Goal: Book appointment/travel/reservation

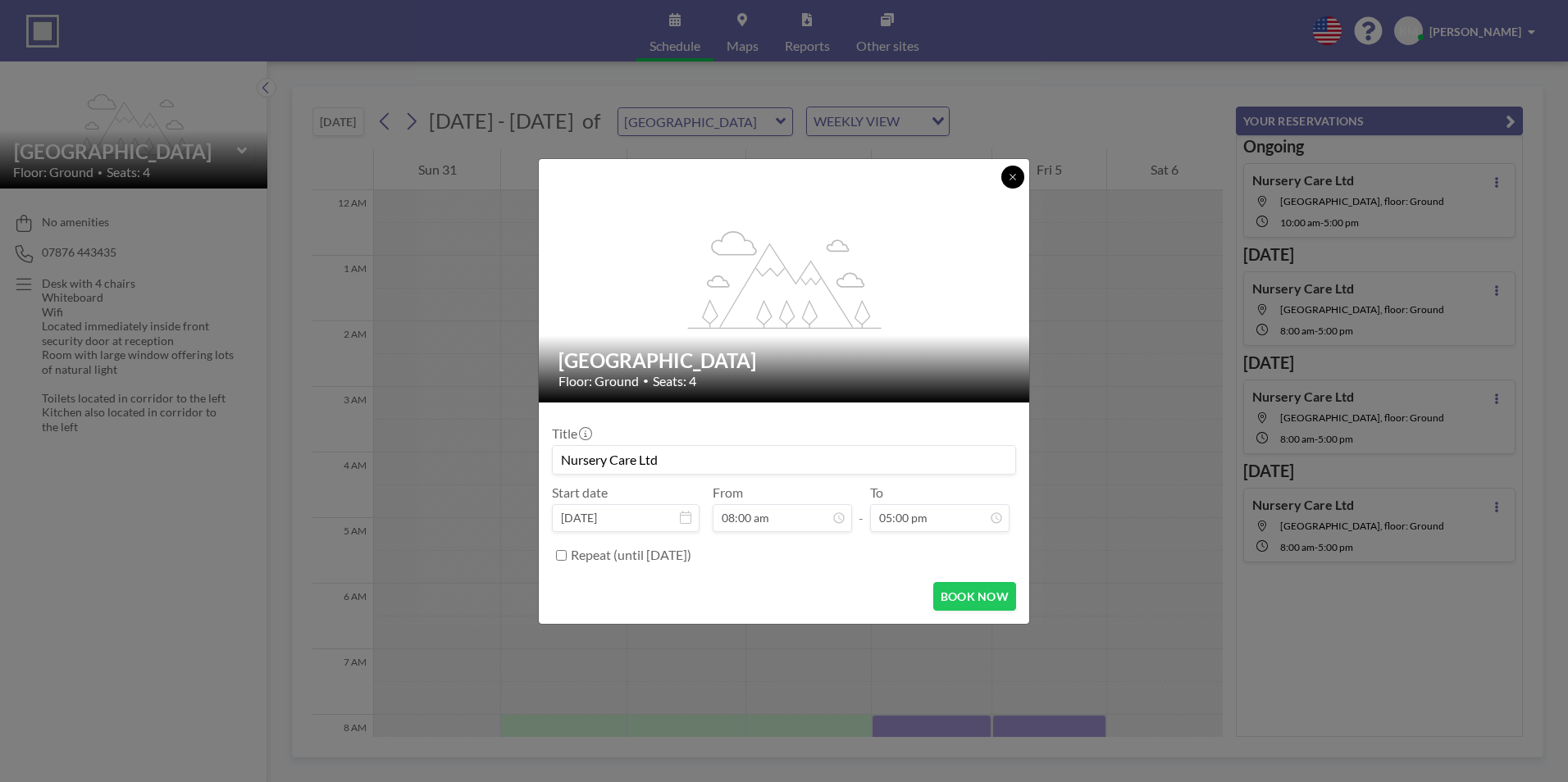
scroll to position [492, 0]
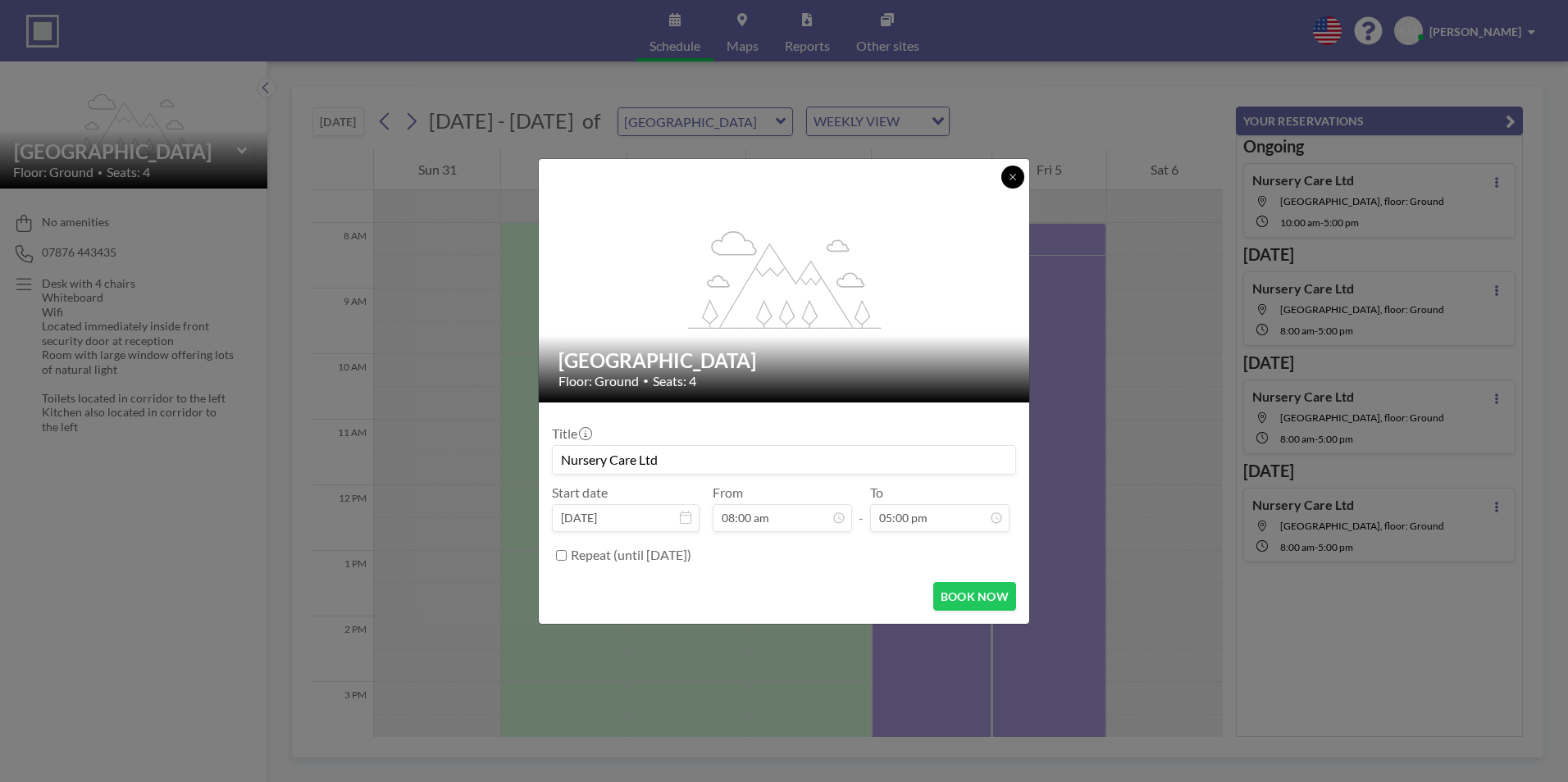
click at [1009, 171] on button at bounding box center [1013, 177] width 23 height 23
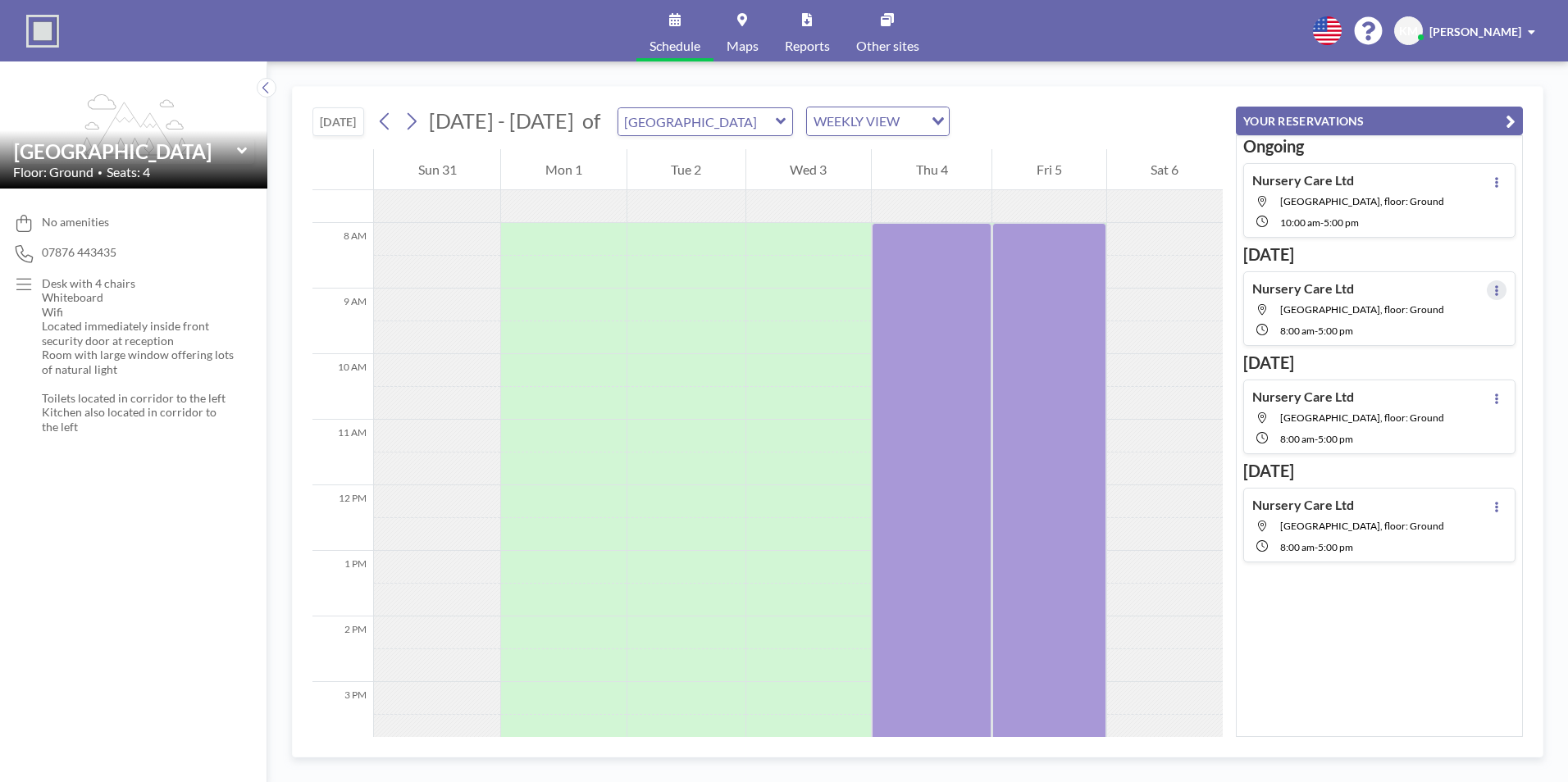
click at [1494, 293] on icon at bounding box center [1497, 290] width 7 height 11
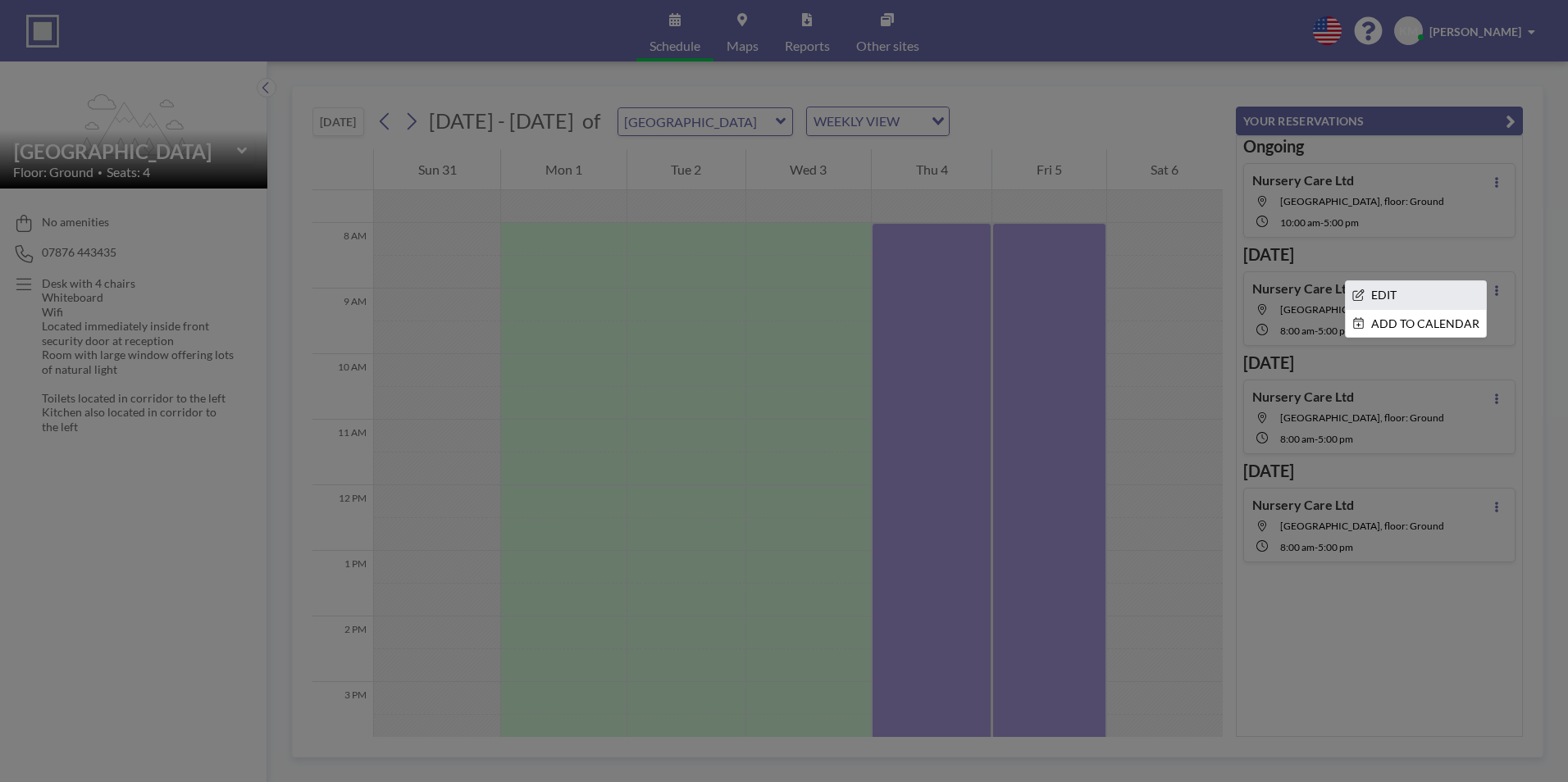
click at [1438, 294] on li "EDIT" at bounding box center [1416, 295] width 140 height 28
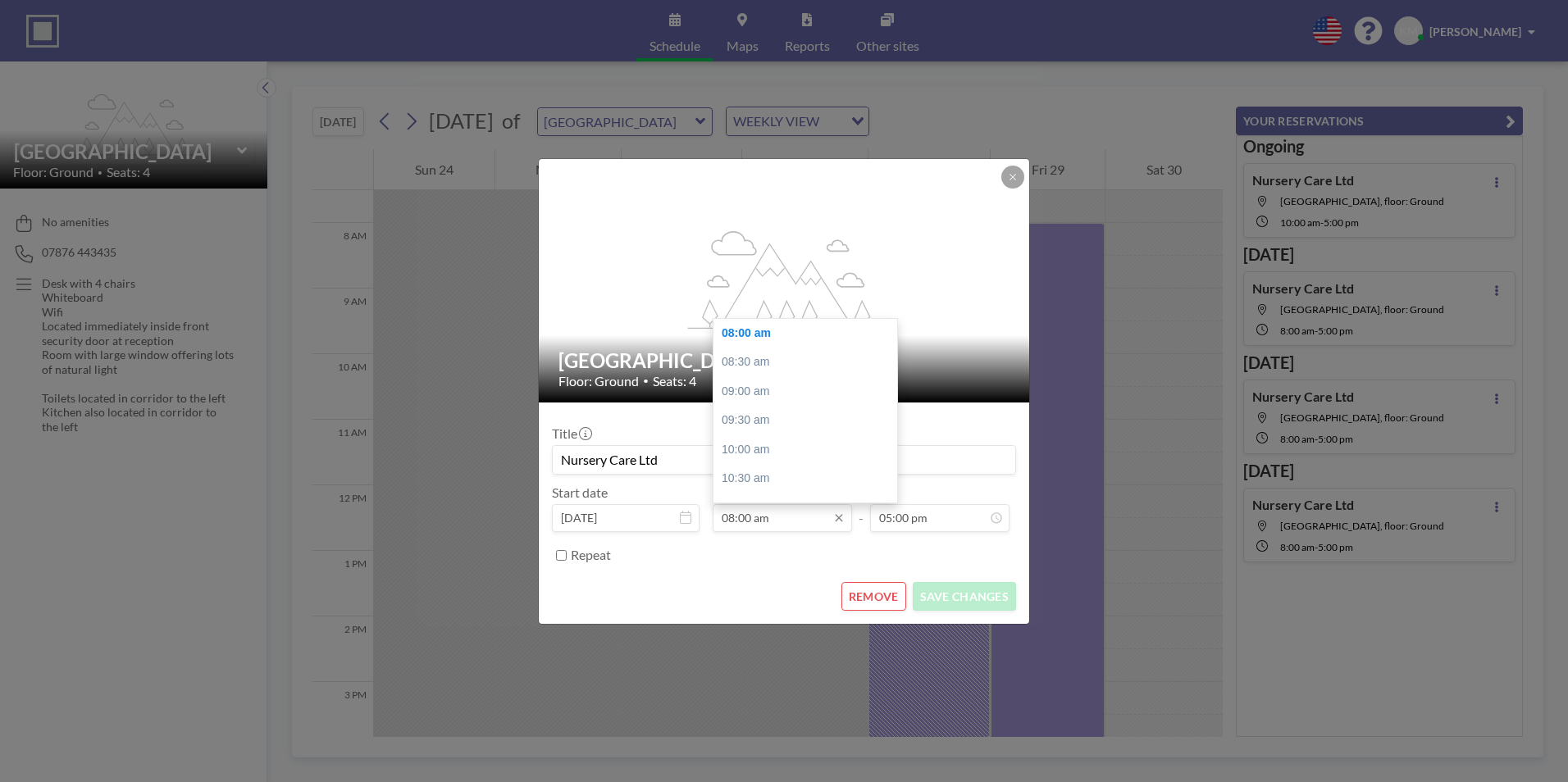
click at [753, 521] on input "08:00 am" at bounding box center [782, 518] width 139 height 28
drag, startPoint x: 890, startPoint y: 371, endPoint x: 889, endPoint y: 393, distance: 22.0
click at [889, 393] on div "08:00 am 08:30 am 09:00 am 09:30 am 10:00 am 10:30 am 11:00 am 11:30 am 12:00 p…" at bounding box center [805, 411] width 184 height 184
click at [779, 443] on div "11:00 am" at bounding box center [810, 445] width 192 height 30
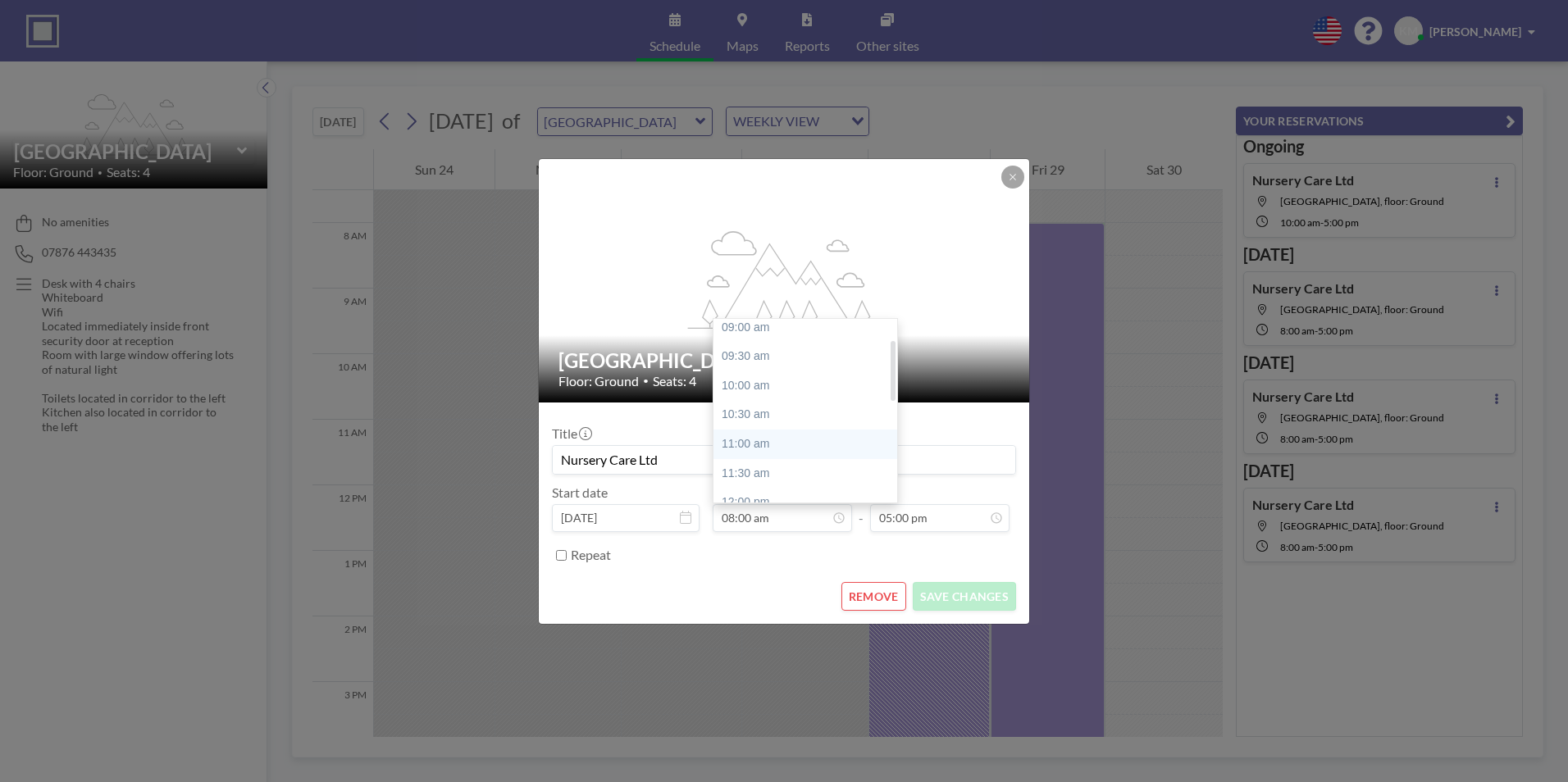
type input "11:00 am"
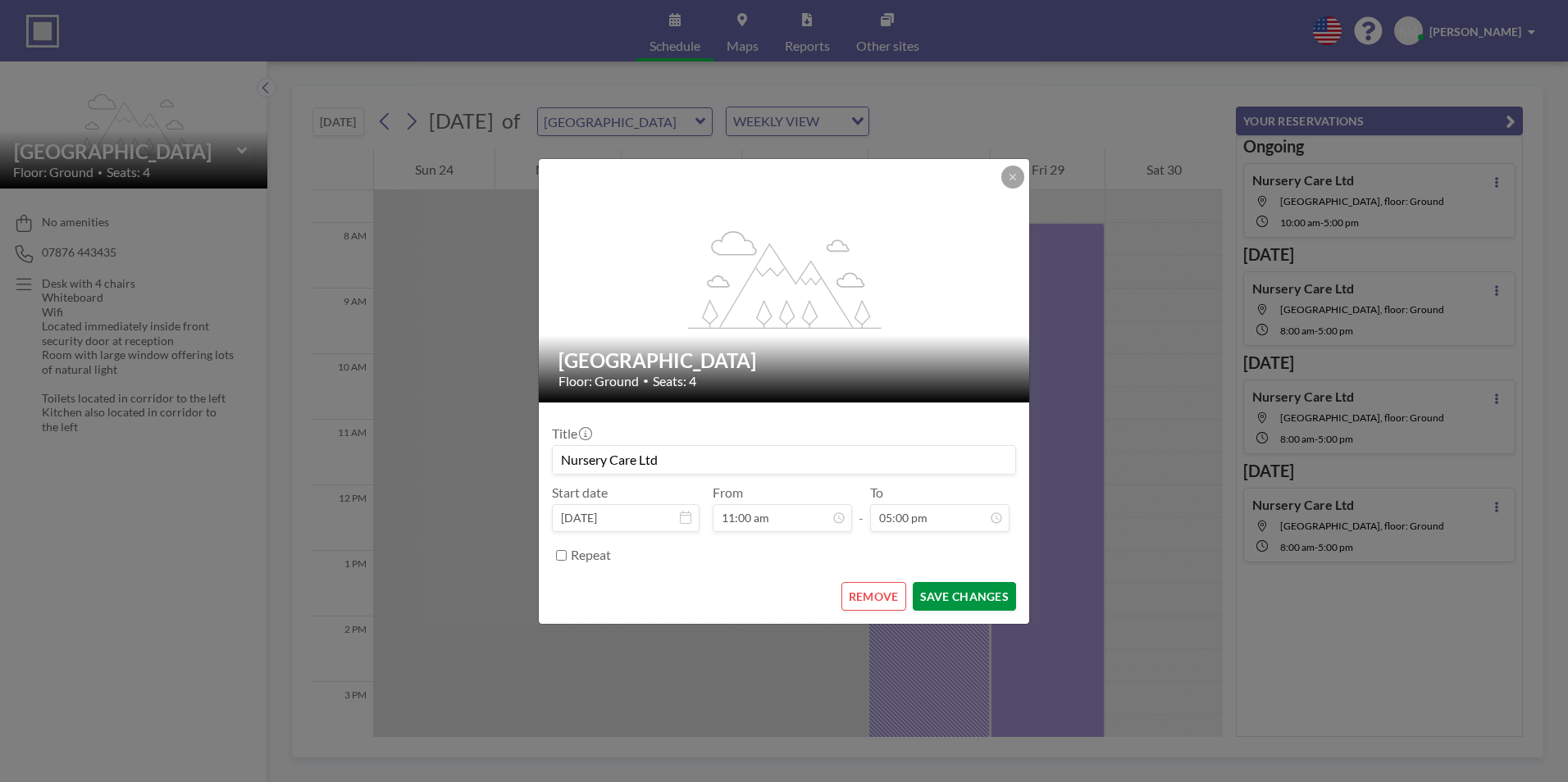
scroll to position [0, 0]
click at [940, 593] on button "SAVE CHANGES" at bounding box center [964, 596] width 103 height 29
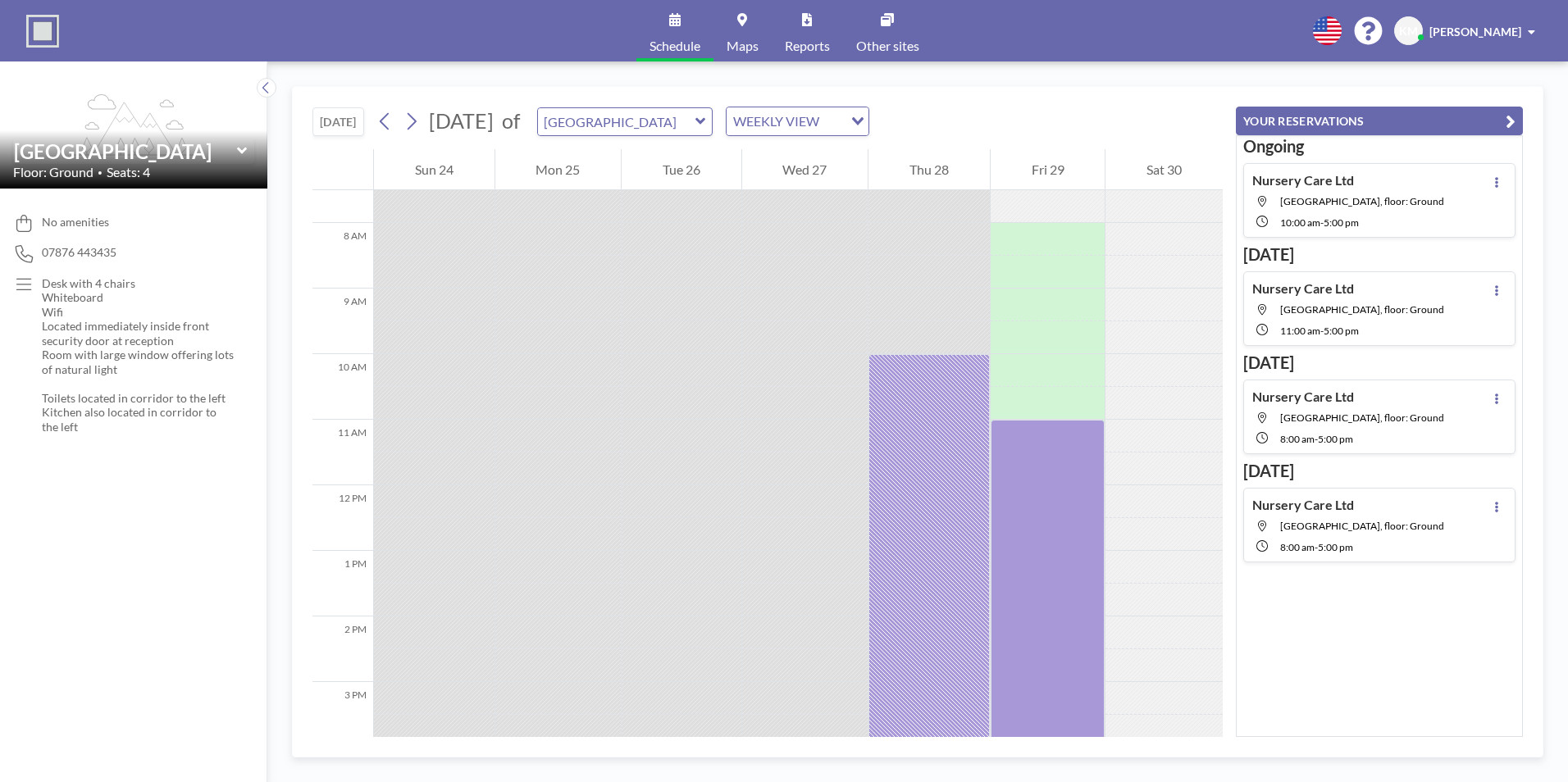
click at [822, 30] on link "Reports" at bounding box center [807, 31] width 71 height 62
